Goal: Find specific page/section: Find specific page/section

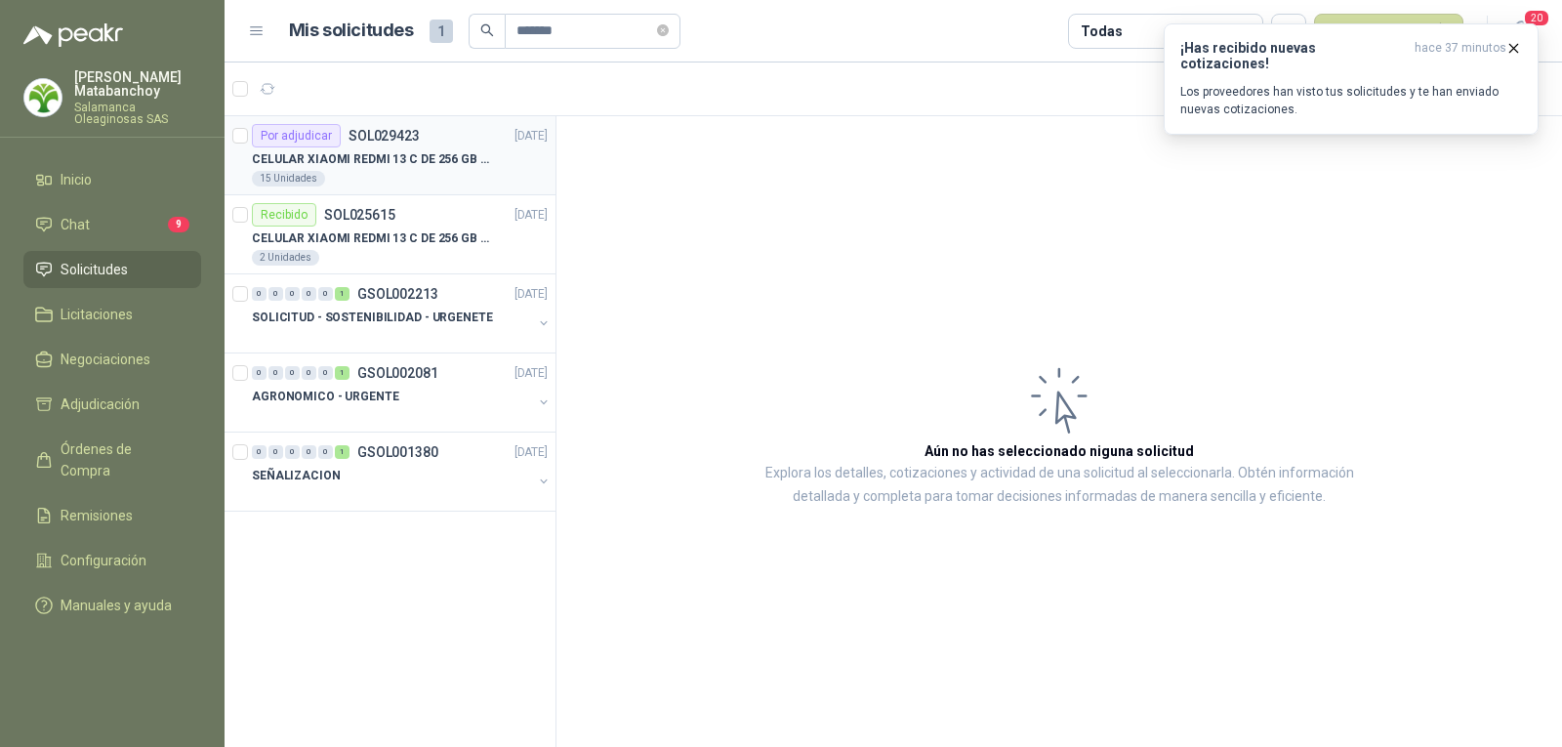
type input "*******"
click at [409, 166] on p "CELULAR XIAOMI REDMI 13 C DE 256 GB 8GB" at bounding box center [373, 159] width 243 height 19
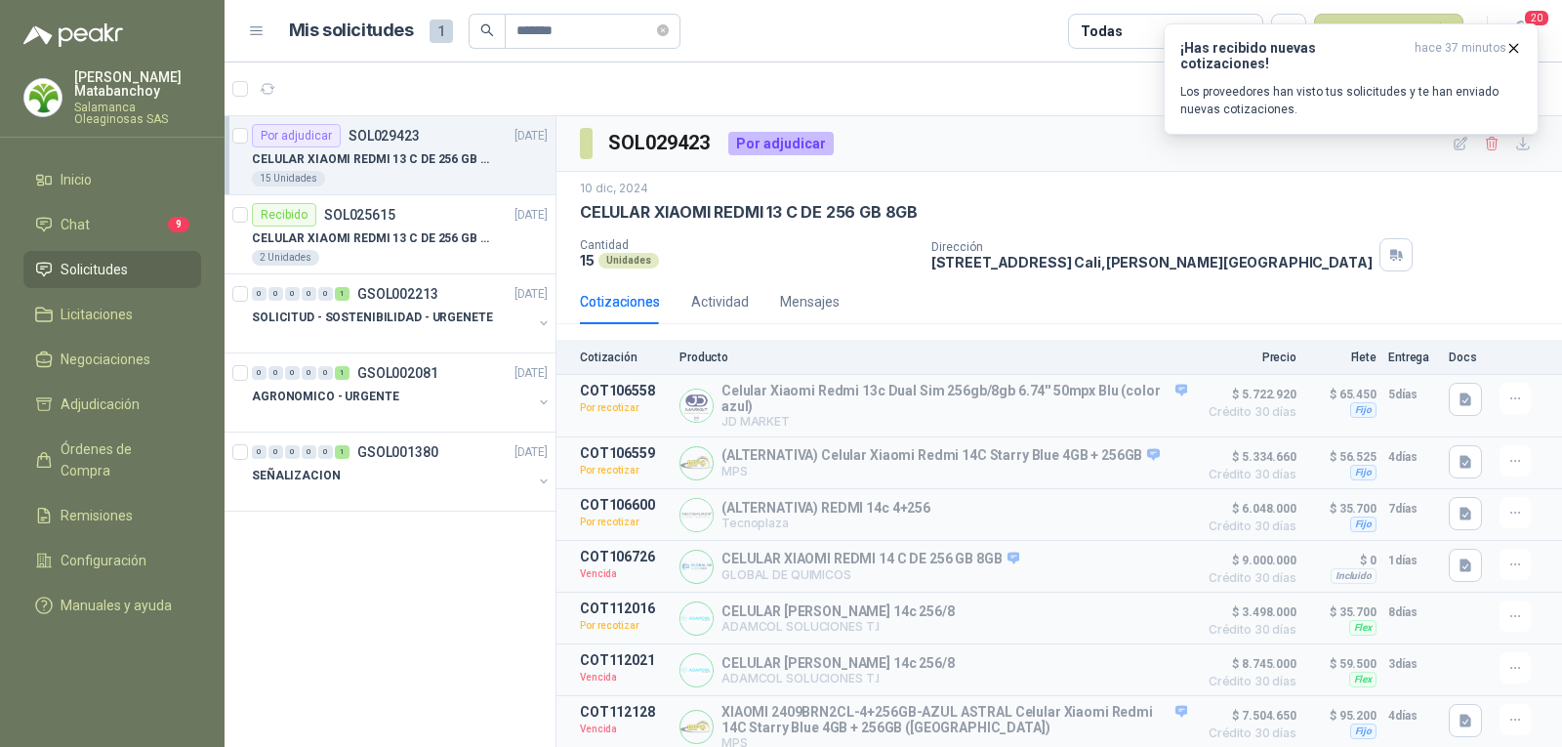
click at [142, 270] on li "Solicitudes" at bounding box center [112, 269] width 154 height 21
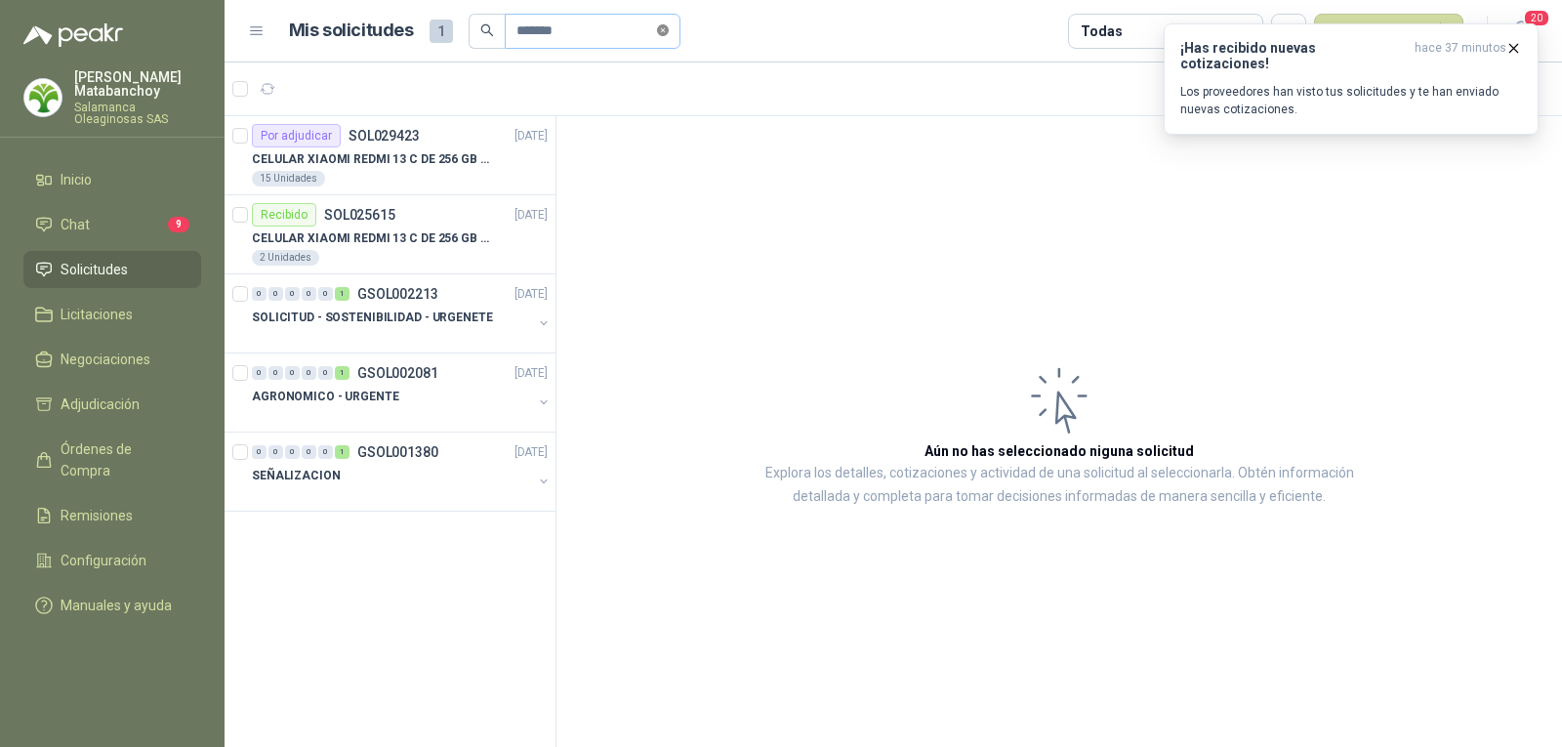
click at [669, 32] on icon "close-circle" at bounding box center [663, 30] width 12 height 12
